Goal: Task Accomplishment & Management: Complete application form

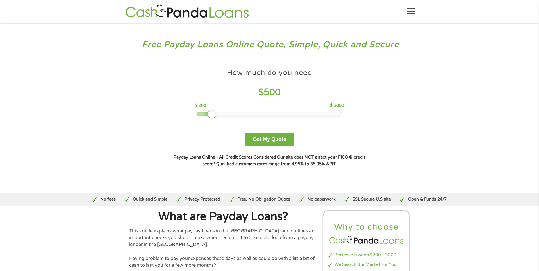
drag, startPoint x: 236, startPoint y: 113, endPoint x: 212, endPoint y: 114, distance: 23.6
click at [212, 114] on div at bounding box center [211, 114] width 9 height 9
click at [269, 140] on button "Get My Quote" at bounding box center [269, 139] width 50 height 13
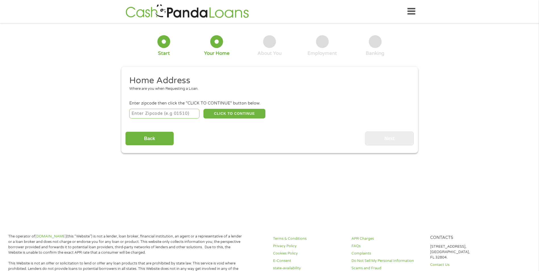
click at [163, 113] on input "number" at bounding box center [164, 114] width 70 height 10
type input "46012"
click at [230, 112] on button "CLICK TO CONTINUE" at bounding box center [234, 114] width 62 height 10
type input "46012"
type input "[PERSON_NAME]"
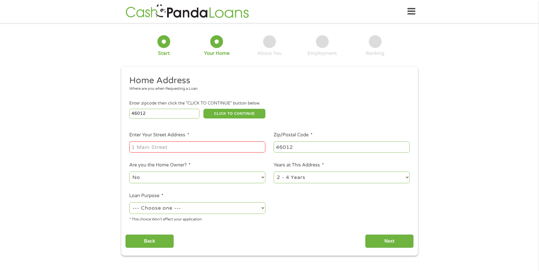
click at [186, 146] on input "Enter Your Street Address *" at bounding box center [197, 146] width 136 height 11
type input "[STREET_ADDRESS]"
click at [235, 208] on select "--- Choose one --- Pay Bills Debt Consolidation Home Improvement Major Purchase…" at bounding box center [197, 208] width 136 height 12
select select "paybills"
click at [129, 202] on select "--- Choose one --- Pay Bills Debt Consolidation Home Improvement Major Purchase…" at bounding box center [197, 208] width 136 height 12
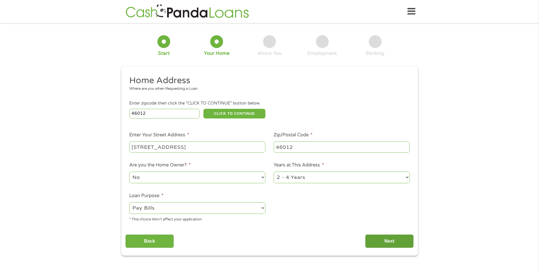
click at [392, 241] on input "Next" at bounding box center [389, 241] width 49 height 14
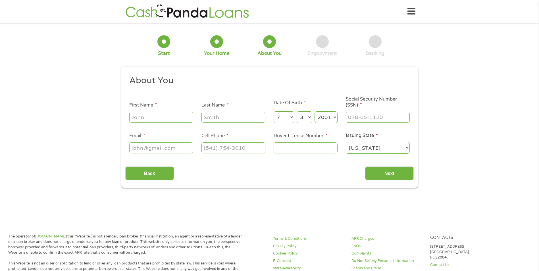
click at [168, 115] on input "First Name *" at bounding box center [161, 117] width 64 height 11
type input "Morghyn"
type input "Gephardt"
type input "[EMAIL_ADDRESS][DOMAIN_NAME]"
type input "[PHONE_NUMBER]"
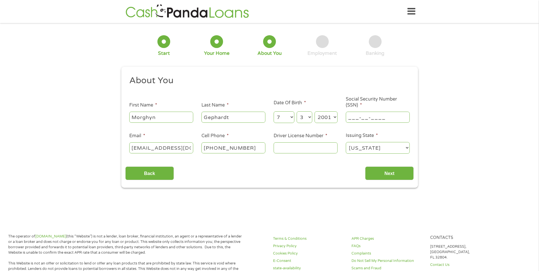
click at [397, 118] on input "___-__-____" at bounding box center [378, 117] width 64 height 11
click at [348, 116] on input "___-__-____" at bounding box center [378, 117] width 64 height 11
type input "317-23-4024"
click at [303, 151] on input "Driver License Number *" at bounding box center [305, 147] width 64 height 11
type input "3030193663"
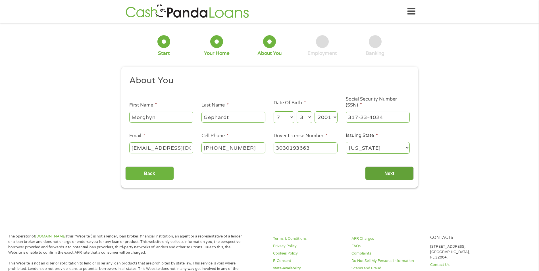
click at [387, 176] on input "Next" at bounding box center [389, 173] width 49 height 14
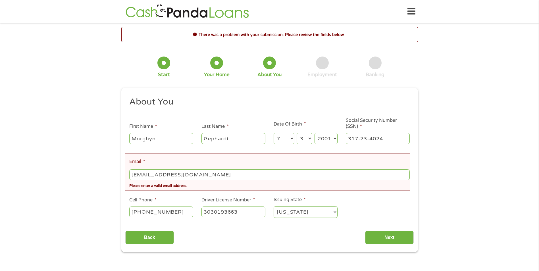
click at [209, 175] on input "[EMAIL_ADDRESS][DOMAIN_NAME]" at bounding box center [269, 174] width 280 height 11
drag, startPoint x: 209, startPoint y: 175, endPoint x: -242, endPoint y: 175, distance: 451.7
type input "[EMAIL_ADDRESS][DOMAIN_NAME]"
drag, startPoint x: 292, startPoint y: 202, endPoint x: 292, endPoint y: 198, distance: 4.0
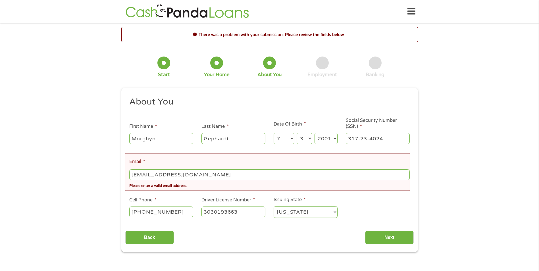
click at [292, 201] on label "Issuing State *" at bounding box center [289, 200] width 32 height 6
click at [292, 206] on select "[US_STATE] [US_STATE] [US_STATE] [US_STATE] [US_STATE] [US_STATE] [US_STATE] [U…" at bounding box center [305, 212] width 64 height 12
click at [393, 236] on input "Next" at bounding box center [389, 238] width 49 height 14
click at [385, 240] on input "Next" at bounding box center [389, 238] width 49 height 14
click at [218, 171] on input "[EMAIL_ADDRESS][DOMAIN_NAME]" at bounding box center [269, 174] width 280 height 11
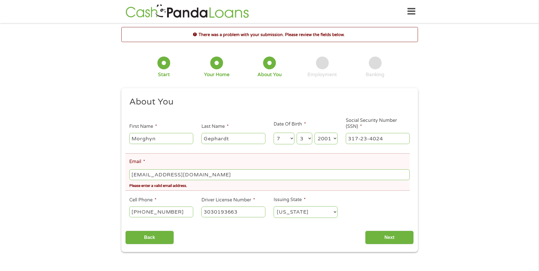
click at [198, 174] on input "[EMAIL_ADDRESS][DOMAIN_NAME]" at bounding box center [269, 174] width 280 height 11
type input "[EMAIL_ADDRESS][DOMAIN_NAME]"
click at [396, 238] on input "Next" at bounding box center [389, 238] width 49 height 14
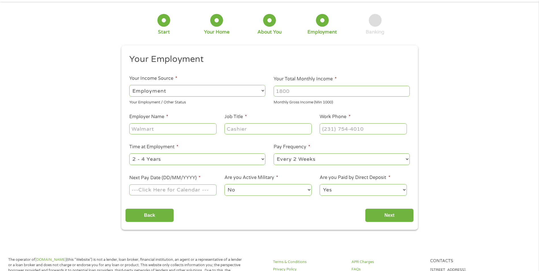
scroll to position [0, 0]
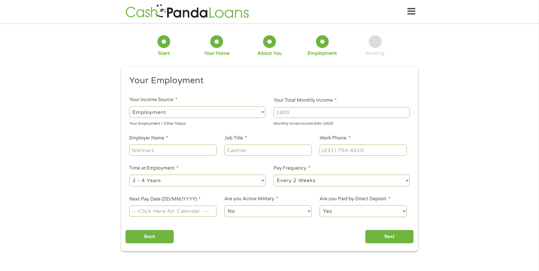
click at [334, 110] on input "Your Total Monthly Income *" at bounding box center [341, 112] width 136 height 11
type input "1500"
click at [187, 154] on input "Employer Name *" at bounding box center [172, 150] width 87 height 11
type input "Lampco Federal Credit Union"
click at [240, 150] on input "Job Title *" at bounding box center [267, 150] width 87 height 11
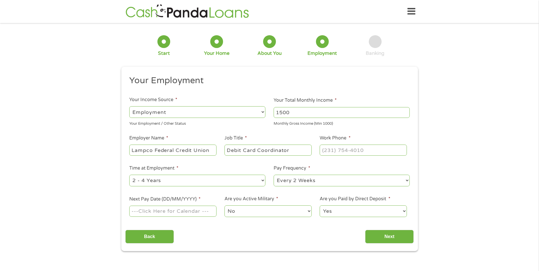
type input "Debit Card Coordinator"
click at [342, 151] on input "(___) ___-____" at bounding box center [362, 150] width 87 height 11
type input "[PHONE_NUMBER]"
click at [231, 180] on select "--- Choose one --- 1 Year or less 1 - 2 Years 2 - 4 Years Over 4 Years" at bounding box center [197, 181] width 136 height 12
select select "12months"
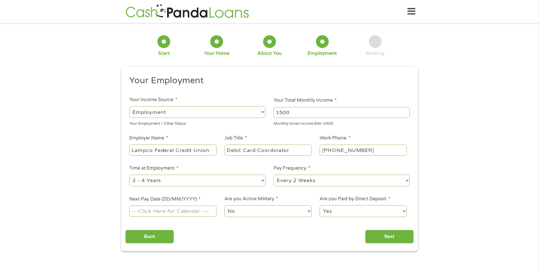
click at [129, 175] on select "--- Choose one --- 1 Year or less 1 - 2 Years 2 - 4 Years Over 4 Years" at bounding box center [197, 181] width 136 height 12
click at [312, 179] on select "--- Choose one --- Every 2 Weeks Every Week Monthly Semi-Monthly" at bounding box center [341, 181] width 136 height 12
click at [273, 175] on select "--- Choose one --- Every 2 Weeks Every Week Monthly Semi-Monthly" at bounding box center [341, 181] width 136 height 12
drag, startPoint x: 313, startPoint y: 185, endPoint x: 309, endPoint y: 183, distance: 4.2
click at [311, 184] on select "--- Choose one --- Every 2 Weeks Every Week Monthly Semi-Monthly" at bounding box center [341, 181] width 136 height 12
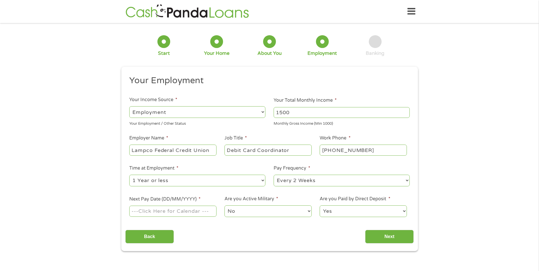
select select "weekly"
click at [273, 175] on select "--- Choose one --- Every 2 Weeks Every Week Monthly Semi-Monthly" at bounding box center [341, 181] width 136 height 12
click at [177, 212] on input "Next Pay Date (DD/MM/YYYY) *" at bounding box center [172, 211] width 87 height 11
type input "[DATE]"
click at [397, 235] on input "Next" at bounding box center [389, 237] width 49 height 14
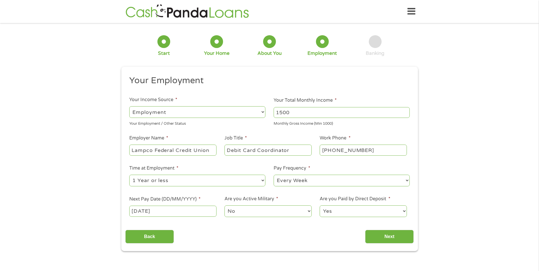
scroll to position [2, 2]
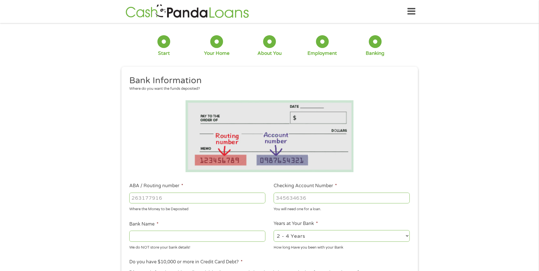
click at [149, 197] on input "ABA / Routing number *" at bounding box center [197, 198] width 136 height 11
type input "274972582"
type input "LAMPCO FCU"
type input "274972582"
click at [327, 198] on input "Checking Account Number *" at bounding box center [341, 198] width 136 height 11
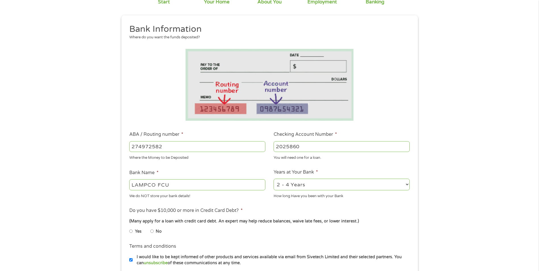
scroll to position [57, 0]
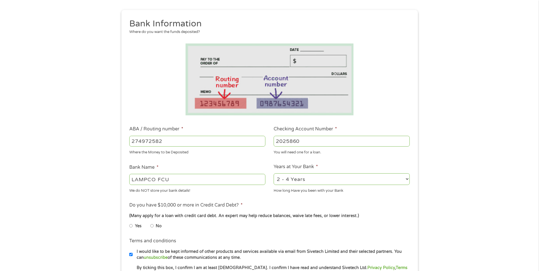
type input "2025860"
click at [286, 177] on select "2 - 4 Years 6 - 12 Months 1 - 2 Years Over 4 Years" at bounding box center [341, 179] width 136 height 12
select select "12months"
click at [273, 173] on select "2 - 4 Years 6 - 12 Months 1 - 2 Years Over 4 Years" at bounding box center [341, 179] width 136 height 12
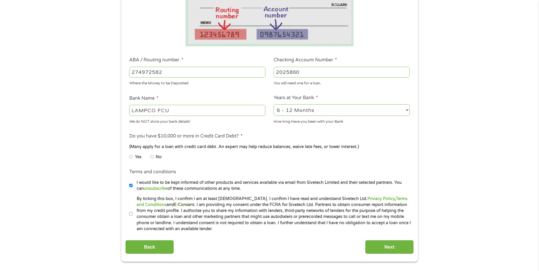
scroll to position [142, 0]
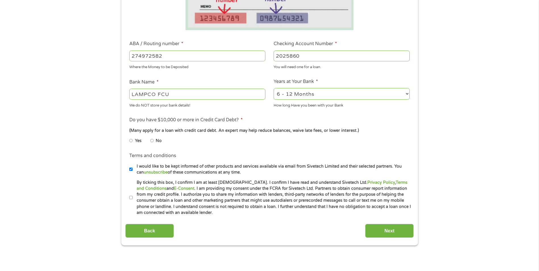
click at [152, 139] on input "No" at bounding box center [151, 140] width 3 height 9
radio input "true"
click at [129, 196] on input "By ticking this box, I confirm I am at least [DEMOGRAPHIC_DATA]. I confirm I ha…" at bounding box center [130, 197] width 3 height 9
checkbox input "true"
click at [376, 229] on input "Next" at bounding box center [389, 231] width 49 height 14
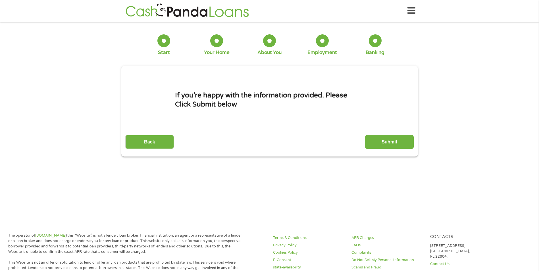
scroll to position [0, 0]
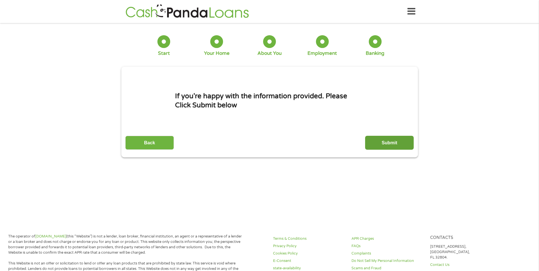
click at [392, 143] on input "Submit" at bounding box center [389, 143] width 49 height 14
